Goal: Transaction & Acquisition: Purchase product/service

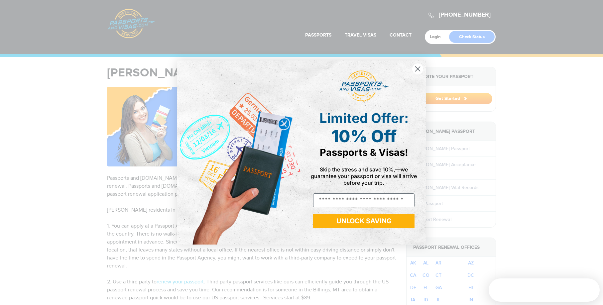
click at [419, 69] on circle "Close dialog" at bounding box center [417, 68] width 11 height 11
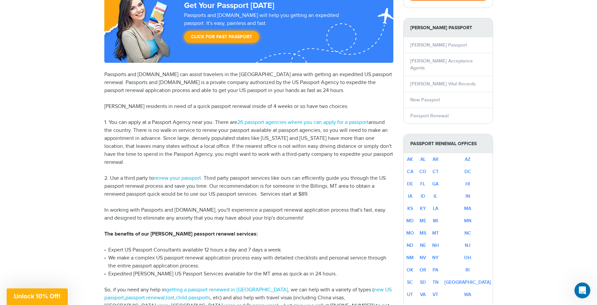
scroll to position [136, 0]
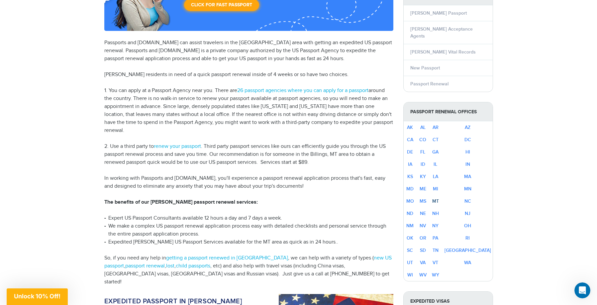
click at [439, 198] on link "MT" at bounding box center [435, 201] width 7 height 6
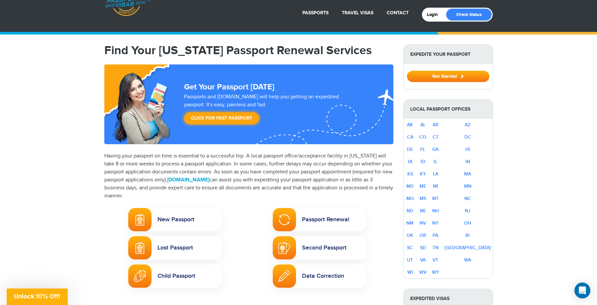
scroll to position [34, 0]
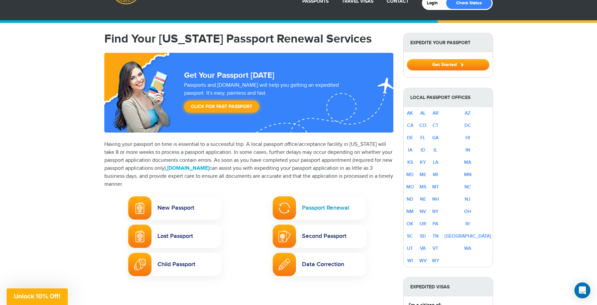
click at [290, 208] on div at bounding box center [284, 207] width 23 height 23
